Goal: Transaction & Acquisition: Purchase product/service

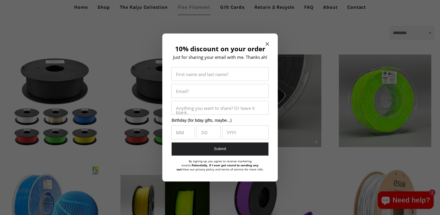
click at [269, 42] on icon "Close modal" at bounding box center [266, 43] width 3 height 3
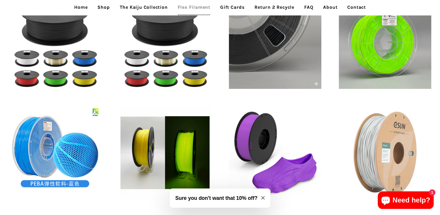
scroll to position [58, 0]
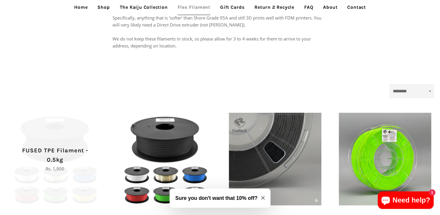
click at [84, 126] on span "FUSED TPE Filament - 0.5kg Regular price Rs. 1,900" at bounding box center [55, 159] width 92 height 92
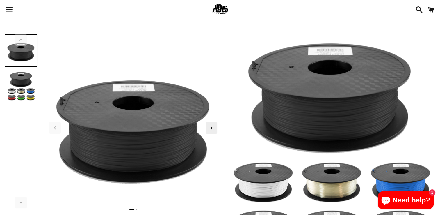
scroll to position [116, 0]
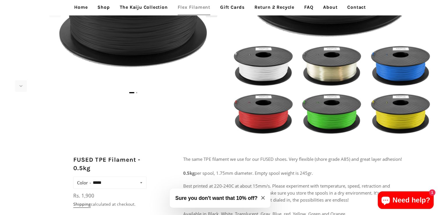
click at [258, 198] on button "Sure you don't want that 10% off?" at bounding box center [220, 197] width 101 height 19
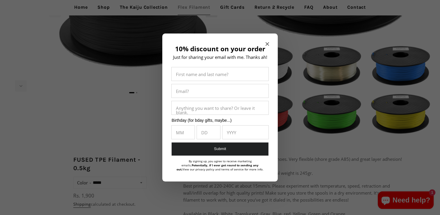
click at [268, 42] on icon "Close modal" at bounding box center [266, 43] width 3 height 3
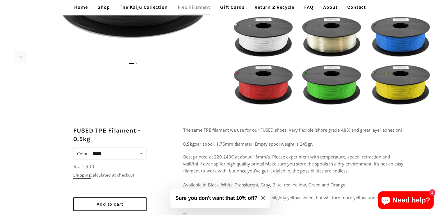
scroll to position [0, 0]
